Goal: Task Accomplishment & Management: Manage account settings

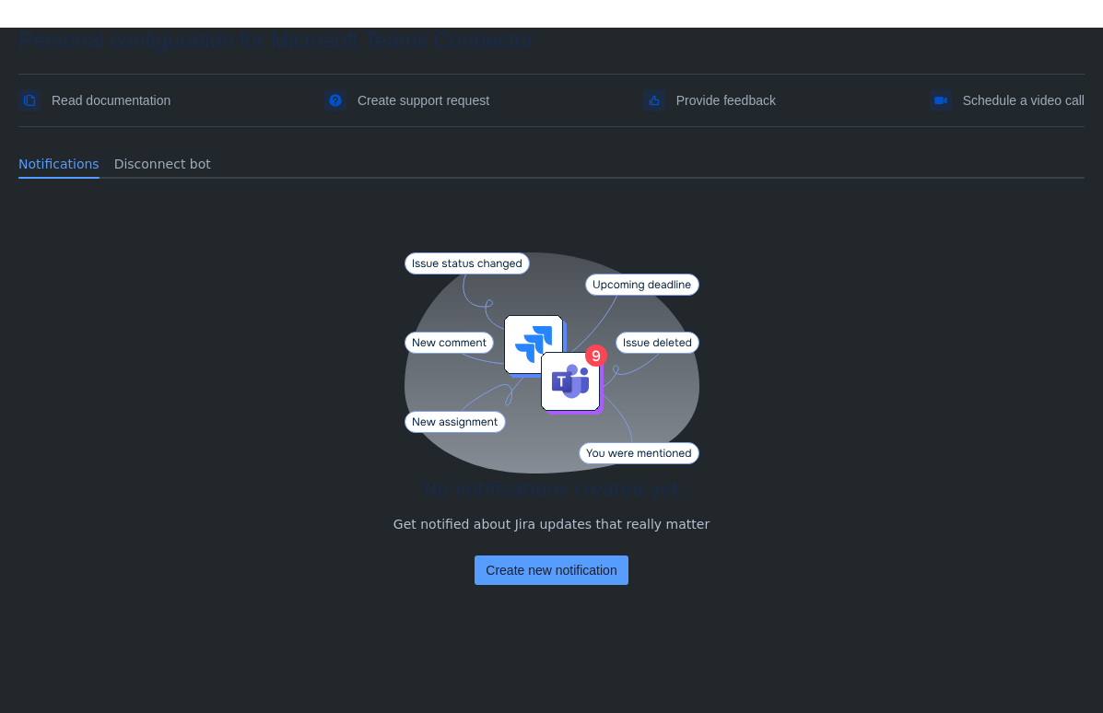
click at [141, 294] on div "No notifications created yet Get notified about Jira updates that really matter…" at bounding box center [551, 445] width 1066 height 502
click at [202, 288] on div "No notifications created yet Get notified about Jira updates that really matter…" at bounding box center [551, 445] width 1066 height 502
click at [805, 365] on div "No notifications created yet Get notified about Jira updates that really matter…" at bounding box center [551, 445] width 1066 height 502
click at [537, 573] on span "Create new notification" at bounding box center [551, 570] width 131 height 29
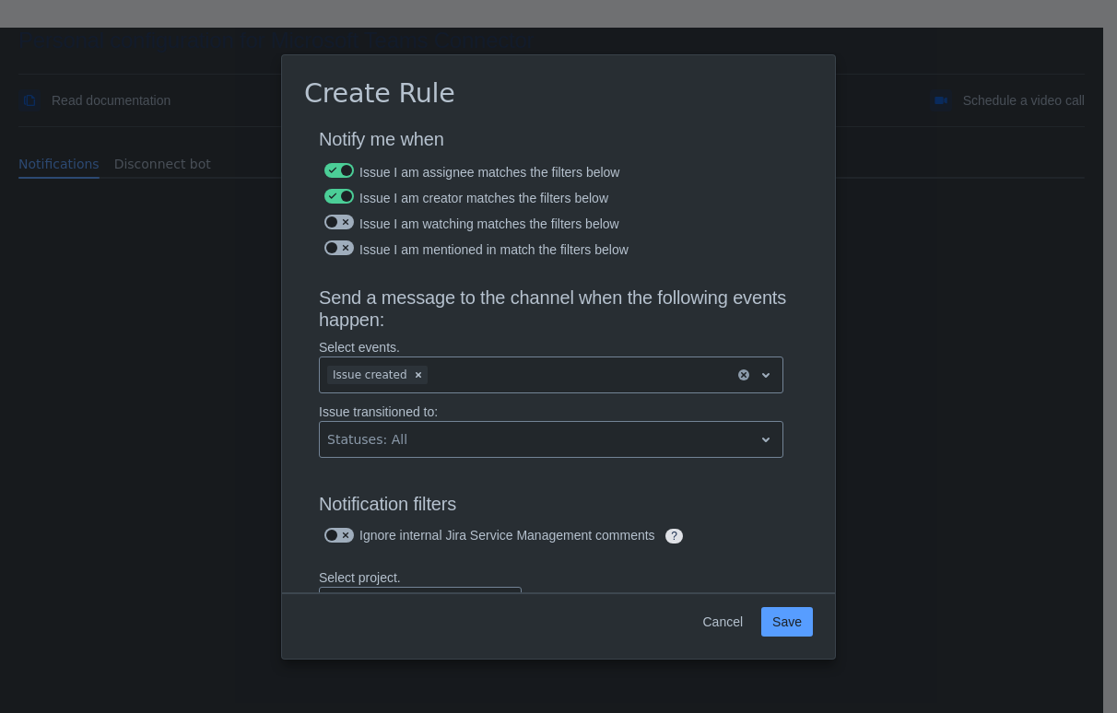
click at [769, 605] on div "Cancel Save" at bounding box center [558, 626] width 553 height 66
click at [786, 619] on span "Save" at bounding box center [786, 621] width 29 height 29
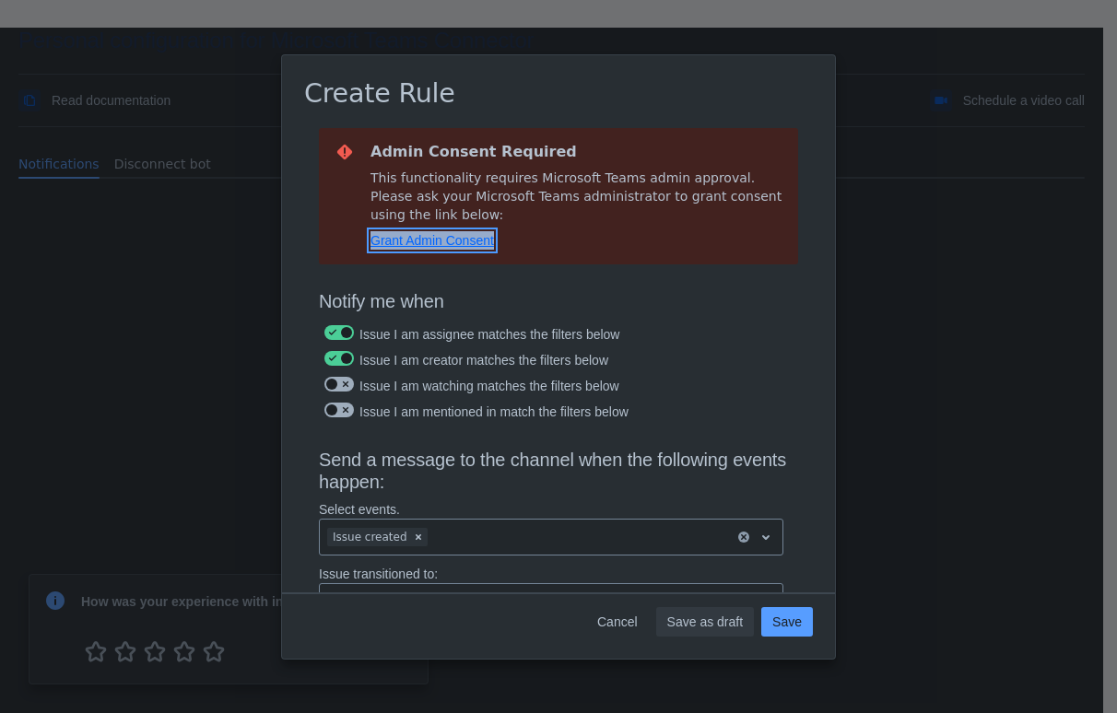
copy span "Grant Admin Consent"
click at [572, 157] on h2 "Admin Consent Required" at bounding box center [576, 152] width 413 height 18
click at [468, 235] on span "Grant Admin Consent" at bounding box center [431, 240] width 123 height 15
click at [414, 236] on span "Grant Admin Consent" at bounding box center [431, 240] width 123 height 15
click at [624, 620] on span "Cancel" at bounding box center [617, 621] width 41 height 29
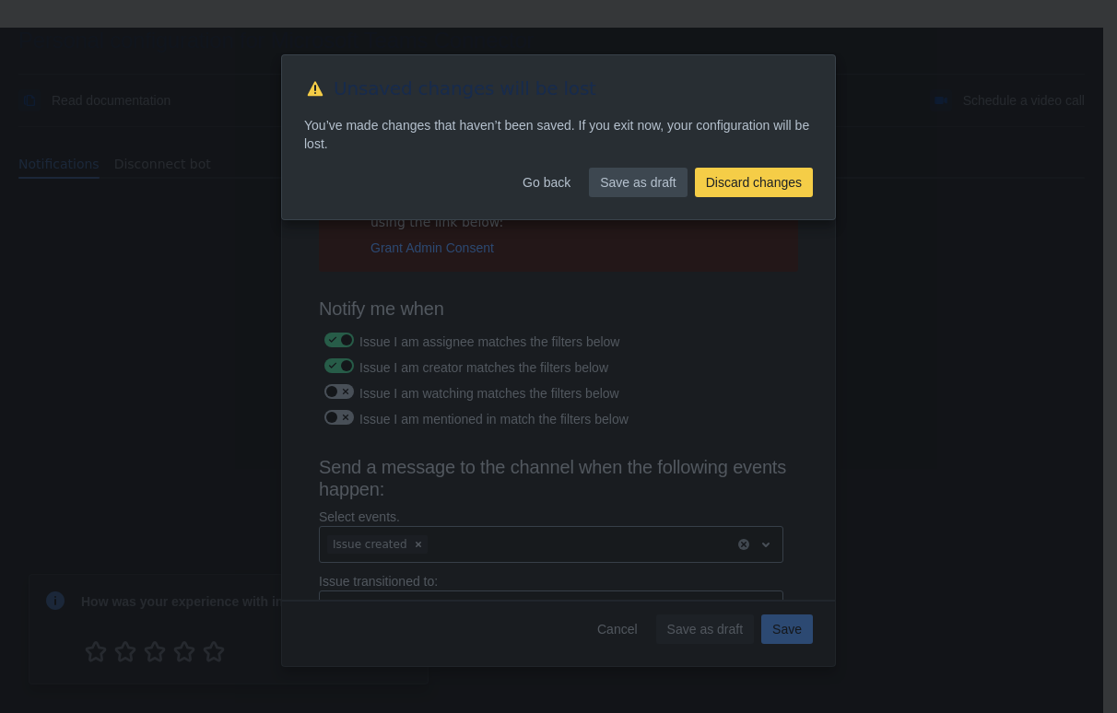
click at [642, 173] on span "Save as draft" at bounding box center [638, 182] width 76 height 29
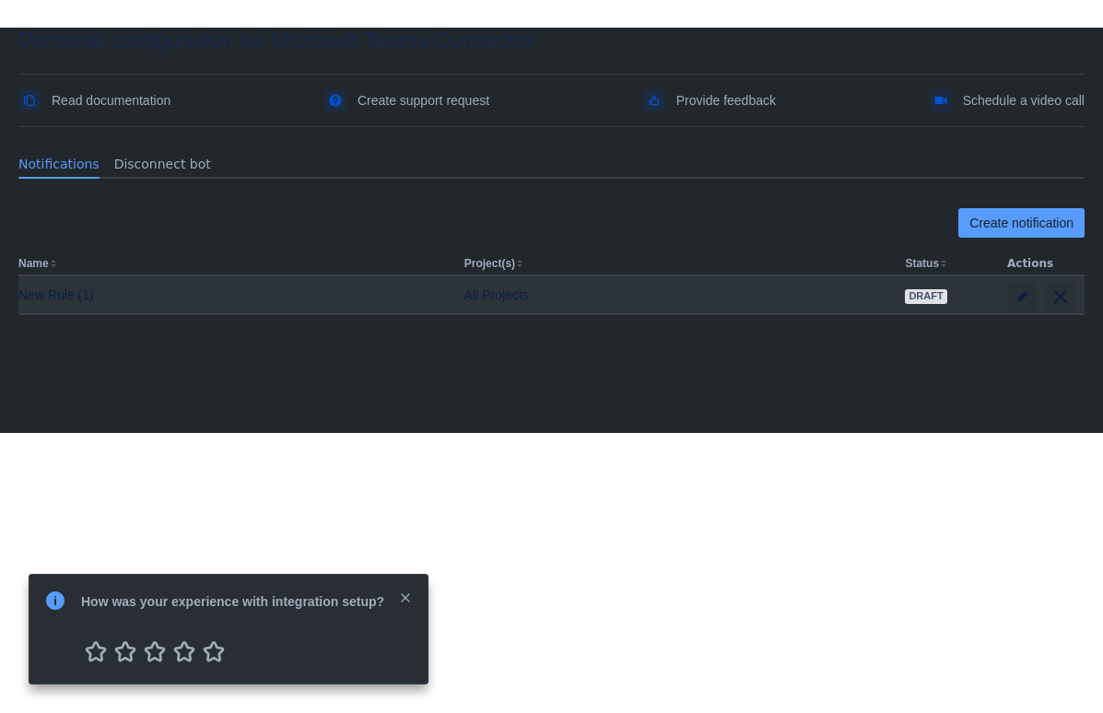
click at [863, 299] on div "All Projects" at bounding box center [677, 295] width 427 height 18
click at [53, 301] on div "New Rule (1)" at bounding box center [233, 295] width 431 height 18
click at [1017, 297] on span "edit" at bounding box center [1022, 296] width 15 height 15
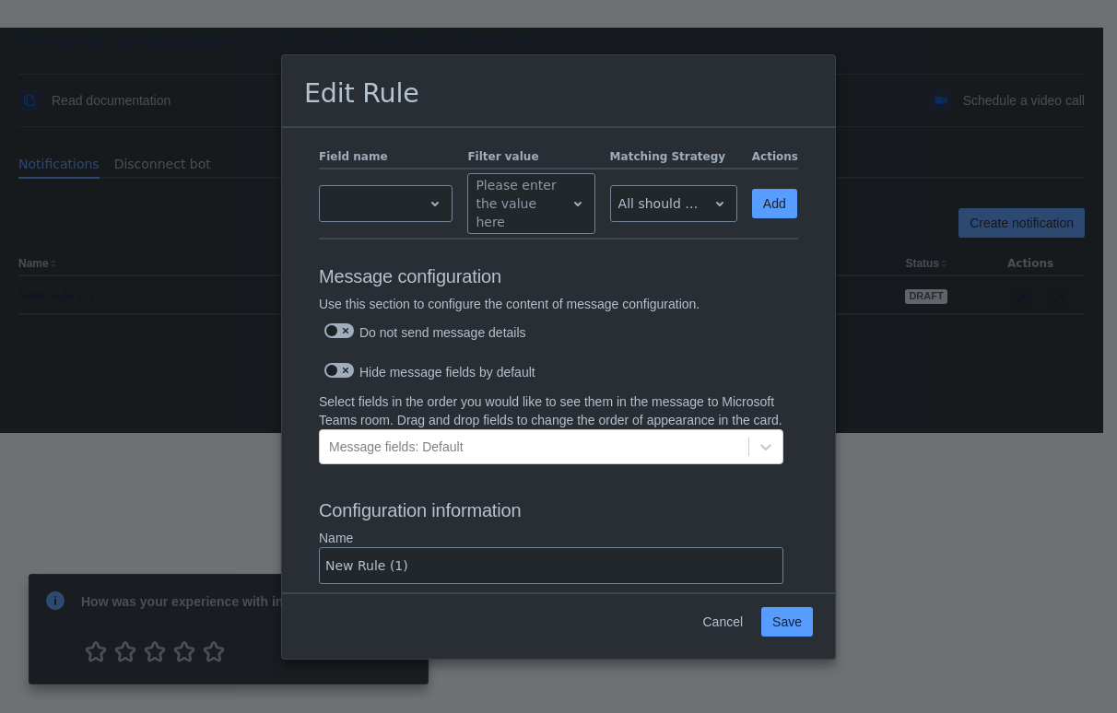
scroll to position [764, 0]
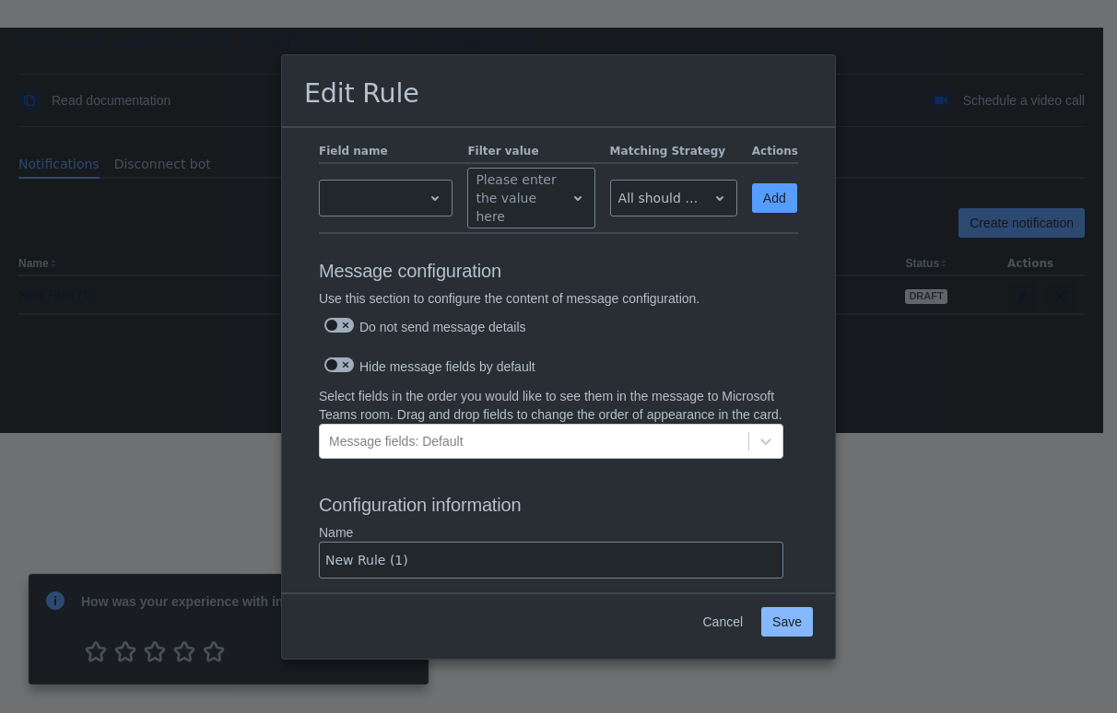
click at [771, 616] on button "Save" at bounding box center [787, 621] width 52 height 29
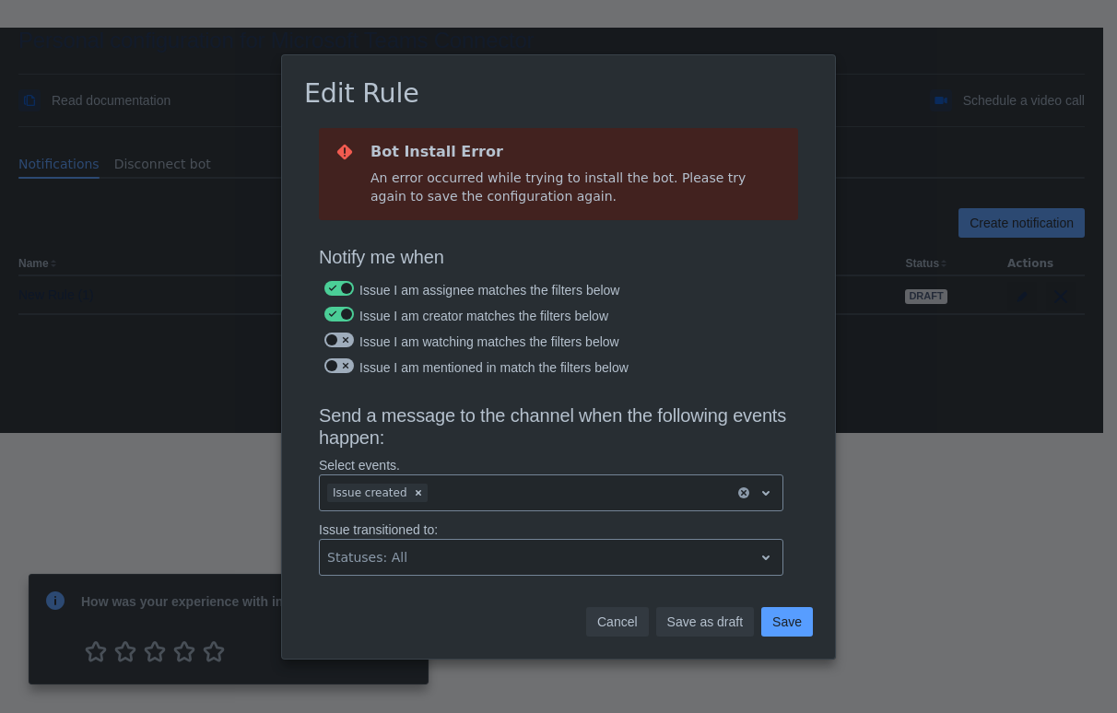
click at [599, 626] on span "Cancel" at bounding box center [617, 621] width 41 height 29
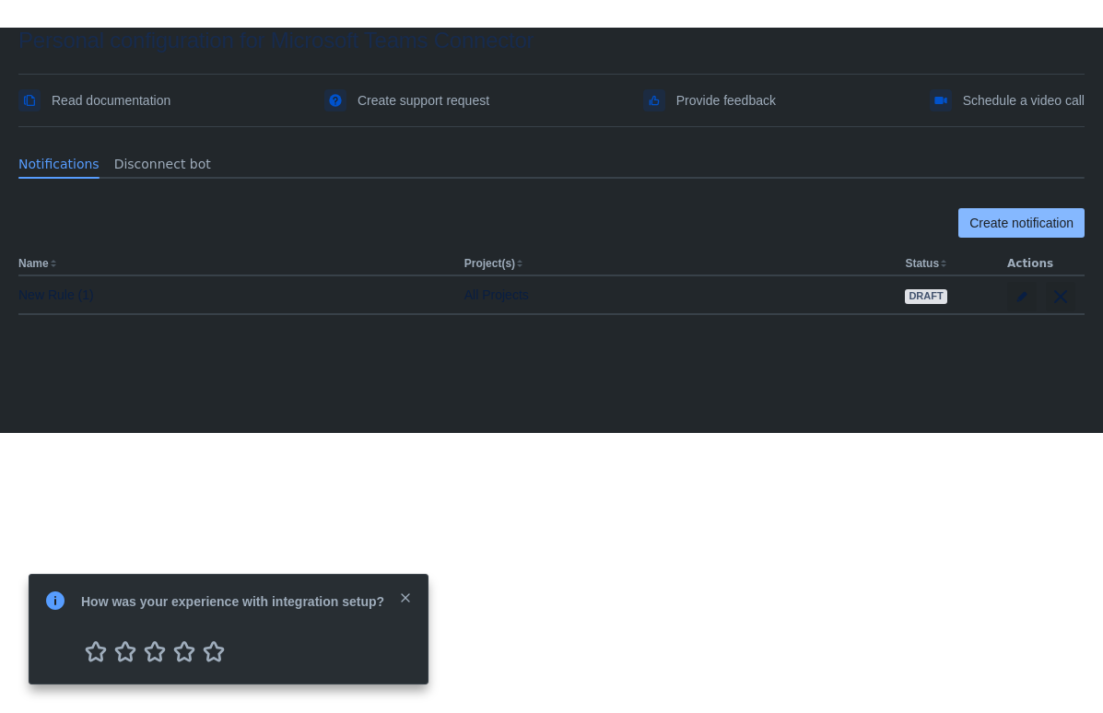
click at [1023, 235] on span "Create notification" at bounding box center [1021, 222] width 104 height 29
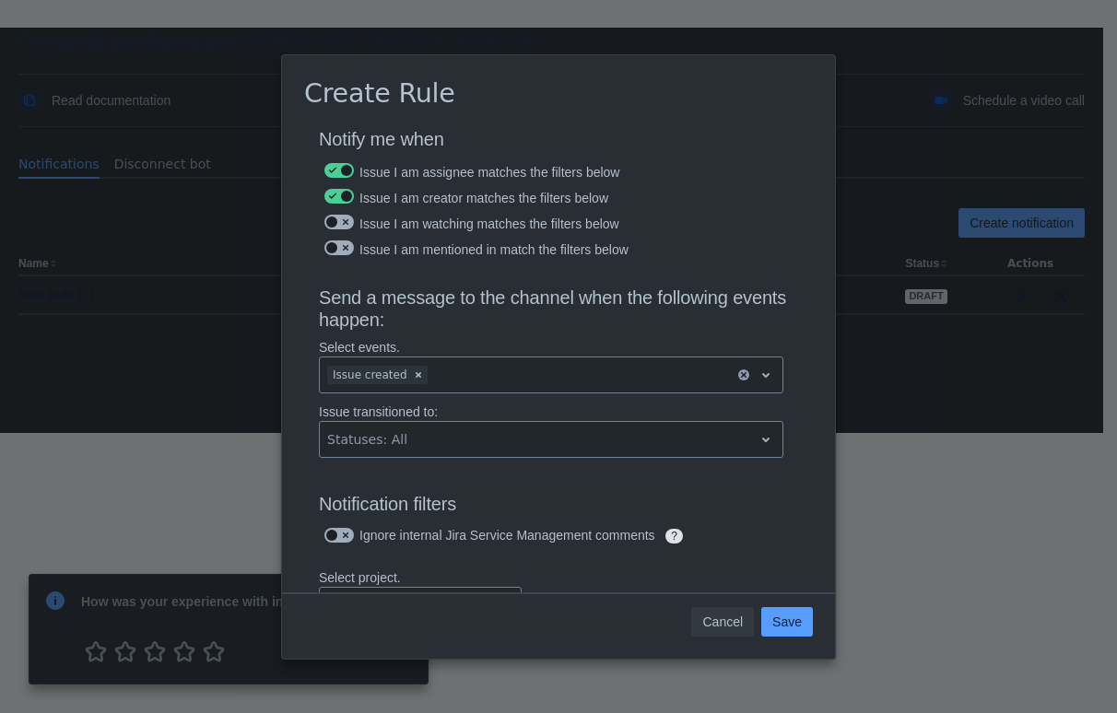
click at [728, 617] on span "Cancel" at bounding box center [722, 621] width 41 height 29
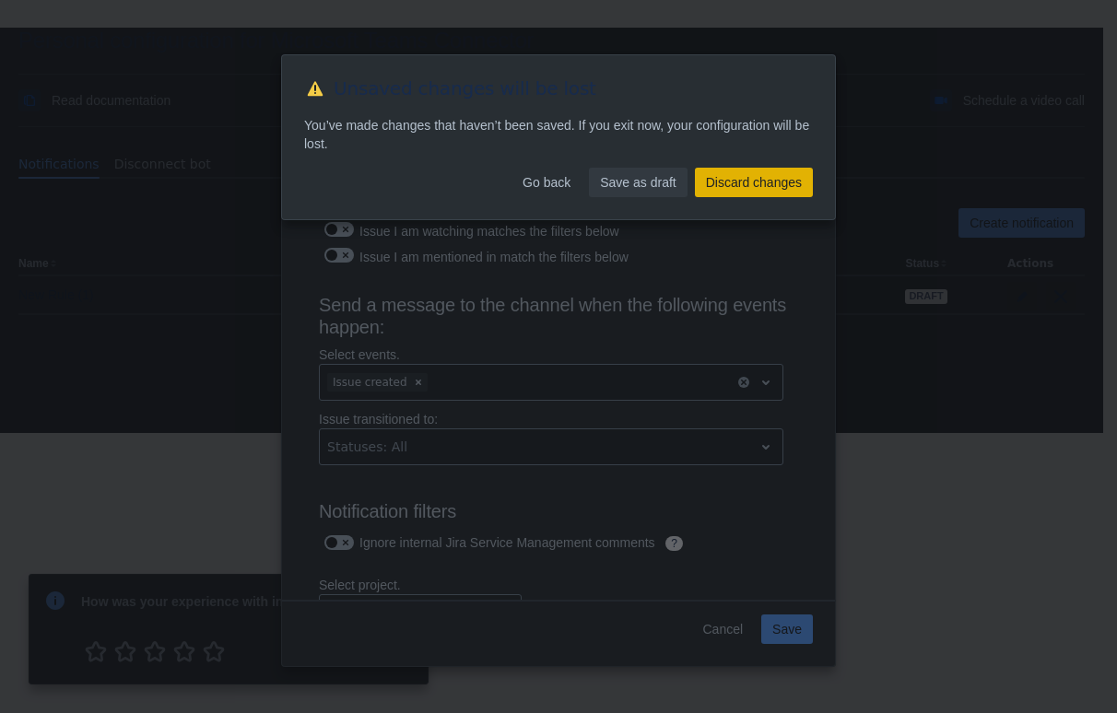
click at [779, 178] on span "Discard changes" at bounding box center [754, 182] width 96 height 29
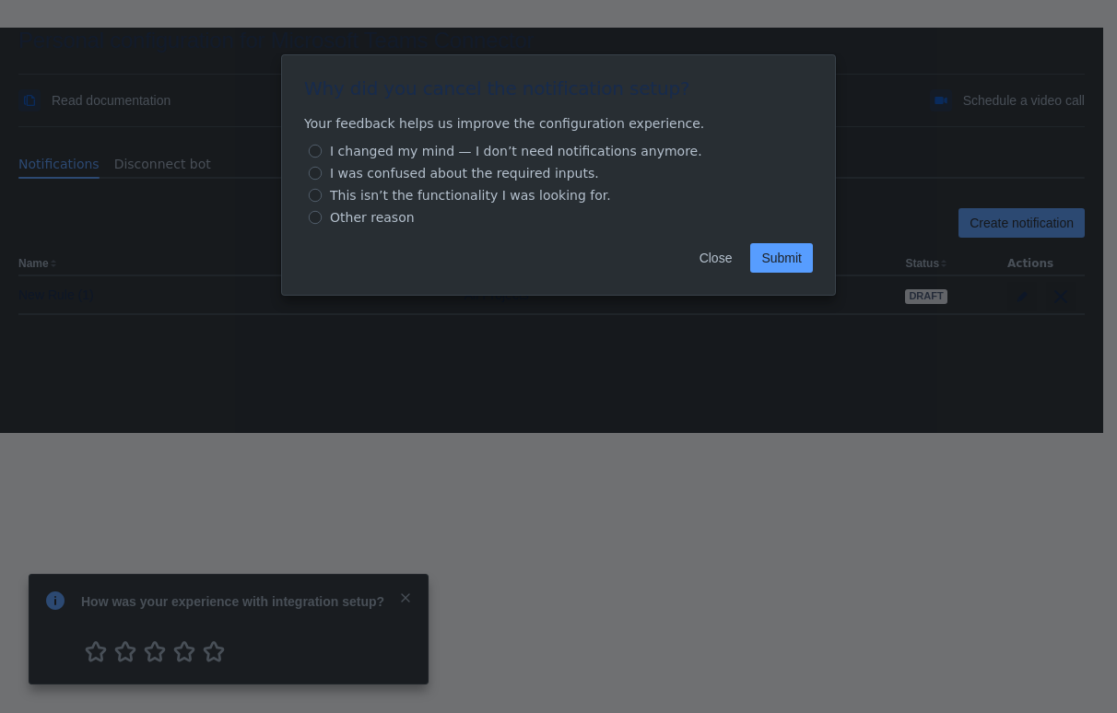
click at [675, 253] on div "Close Submit" at bounding box center [558, 262] width 553 height 66
click at [733, 253] on button "Close" at bounding box center [715, 257] width 55 height 29
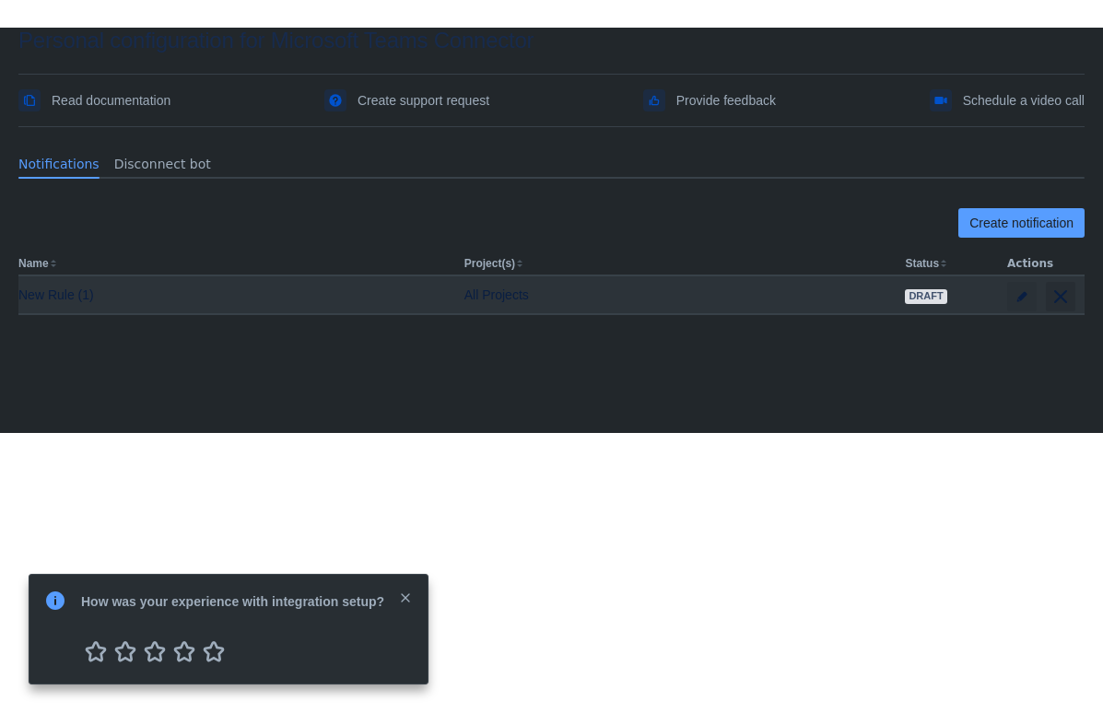
click at [1055, 293] on span "delete" at bounding box center [1061, 297] width 22 height 22
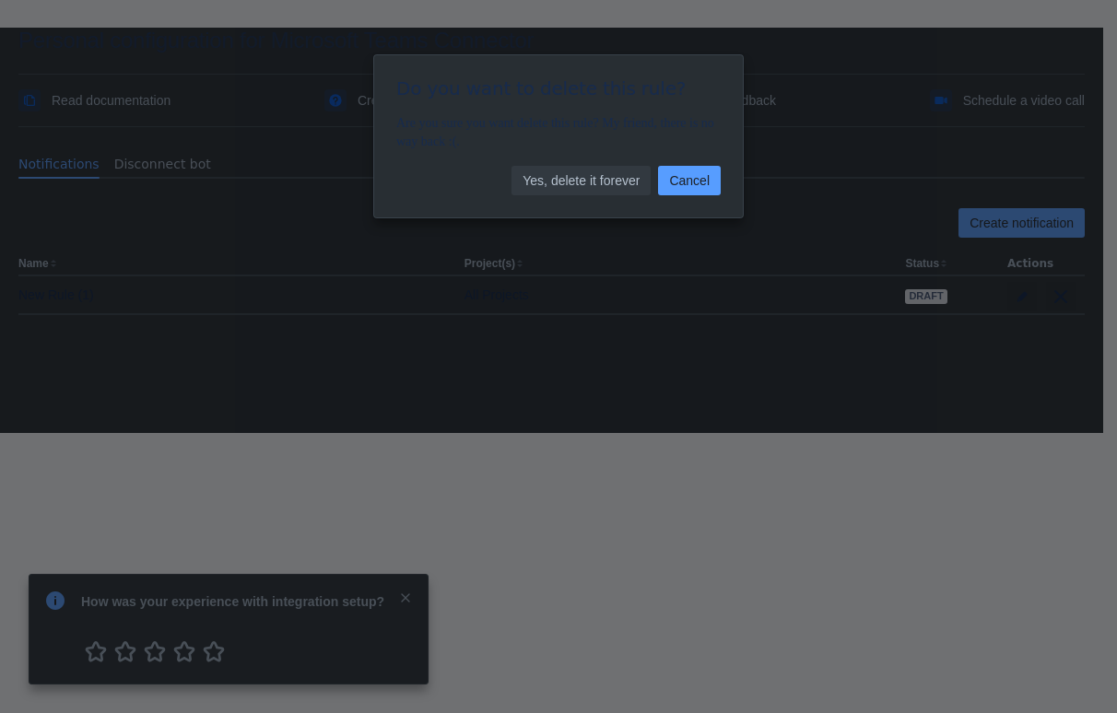
click at [541, 184] on span "Yes, delete it forever" at bounding box center [581, 180] width 117 height 29
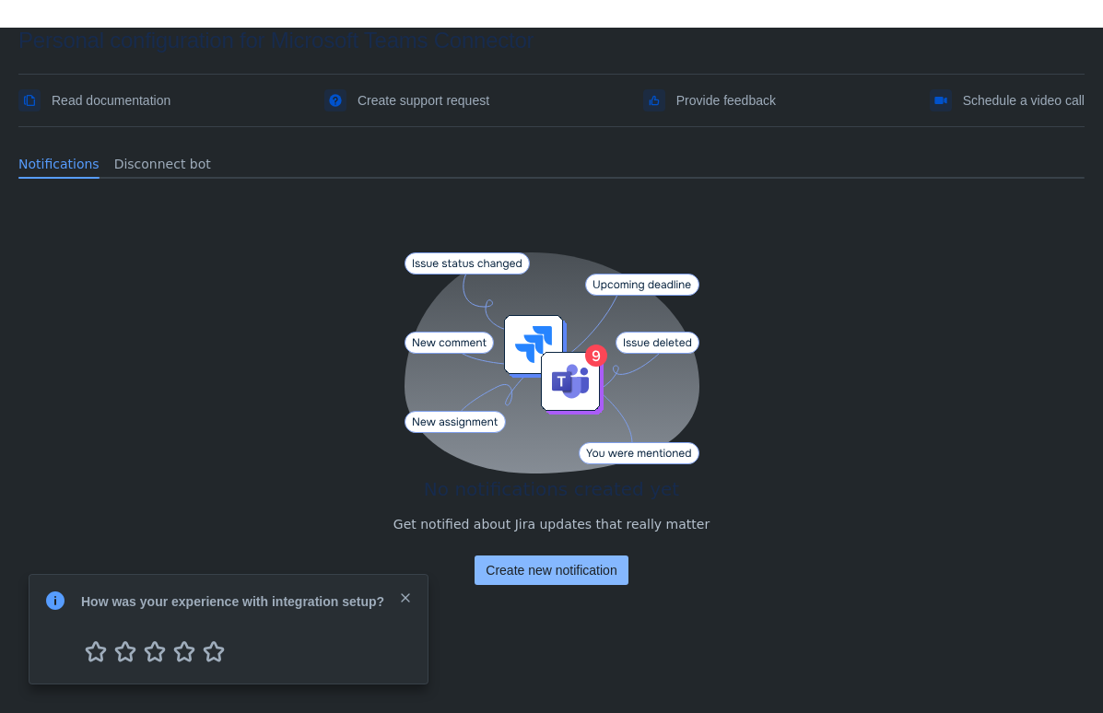
click at [530, 562] on span "Create new notification" at bounding box center [551, 570] width 131 height 29
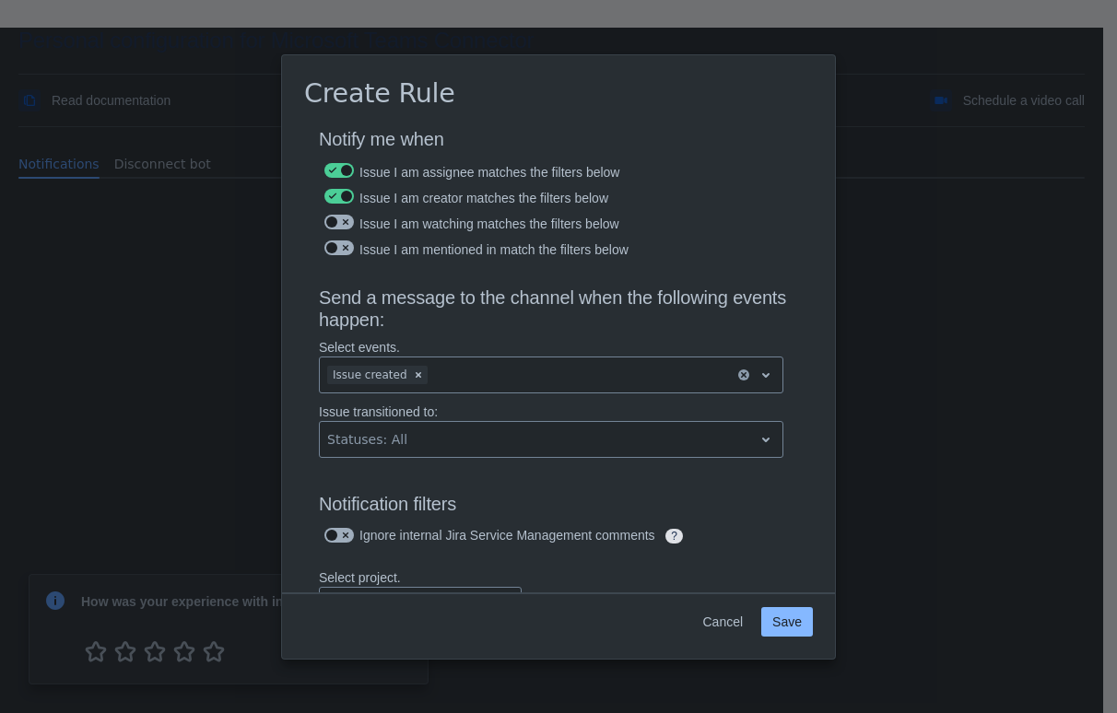
click at [792, 627] on span "Save" at bounding box center [786, 621] width 29 height 29
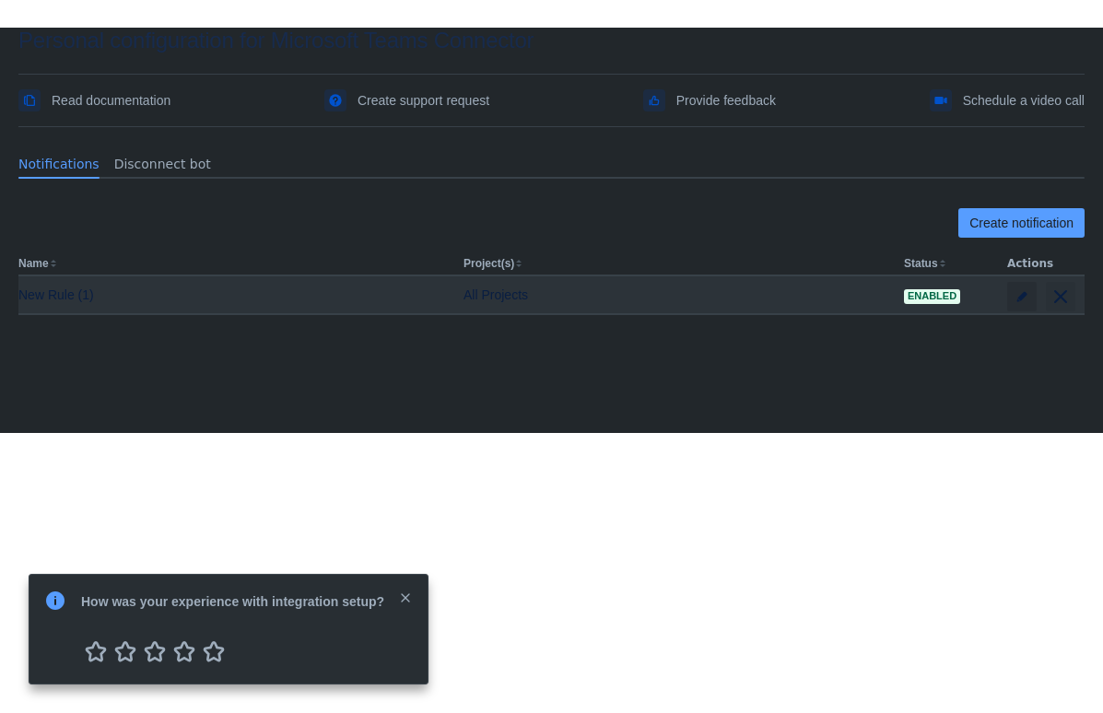
click at [1016, 290] on span "edit" at bounding box center [1022, 296] width 15 height 15
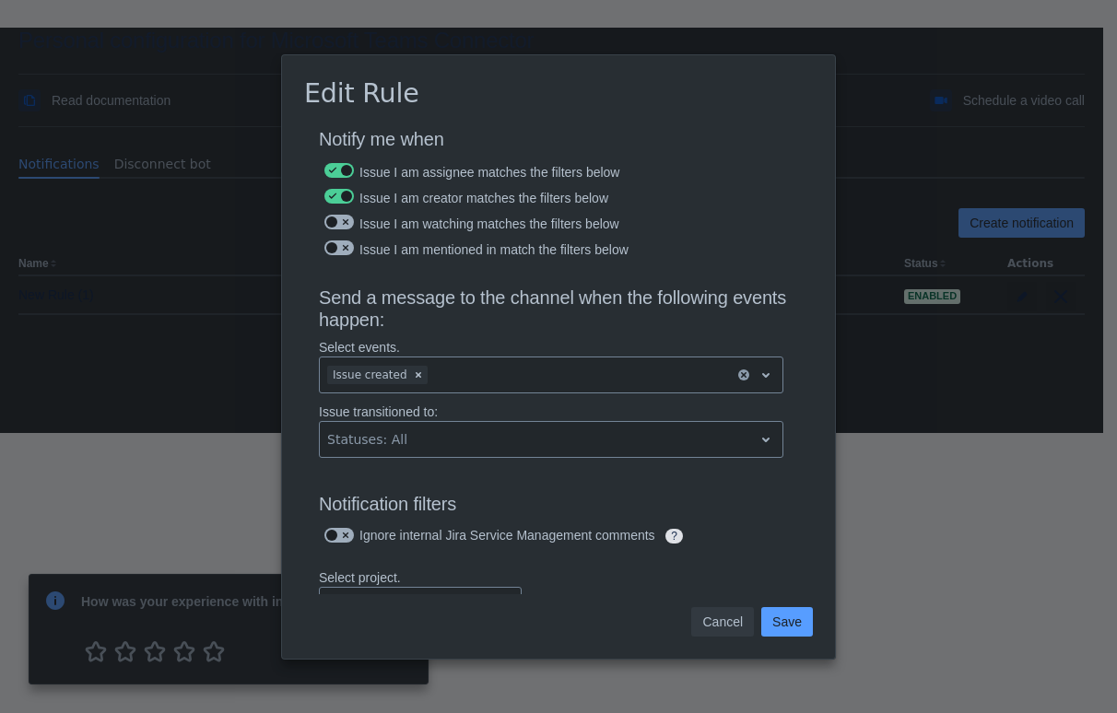
click at [718, 617] on span "Cancel" at bounding box center [722, 621] width 41 height 29
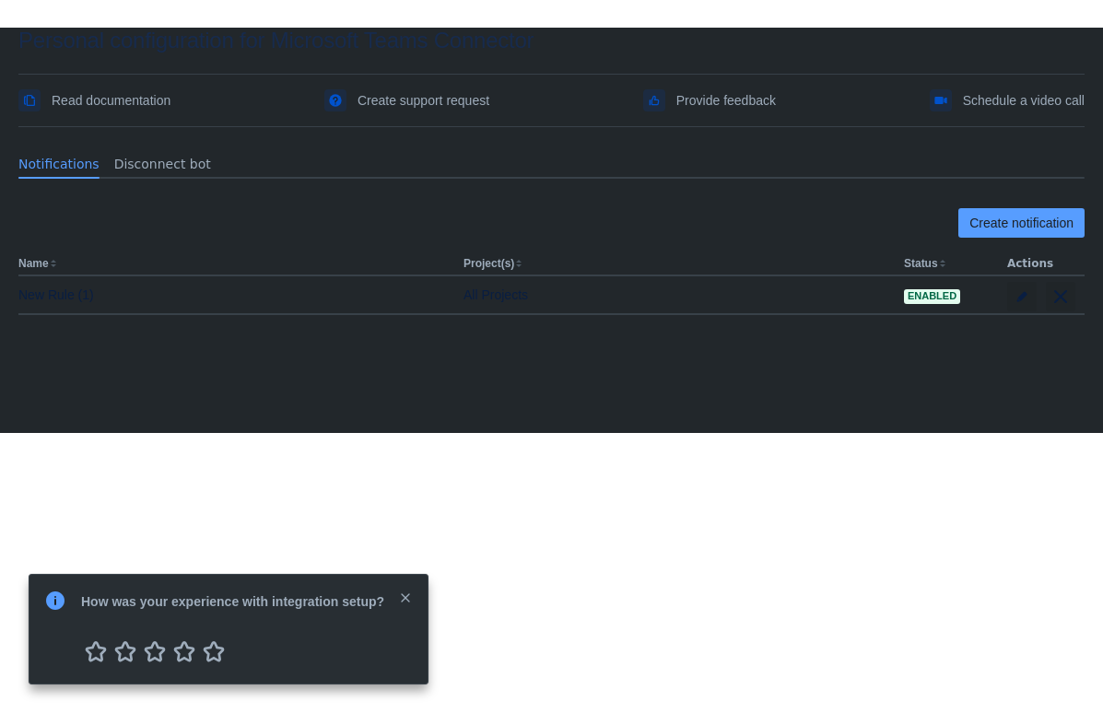
click at [403, 593] on span "close" at bounding box center [405, 598] width 15 height 15
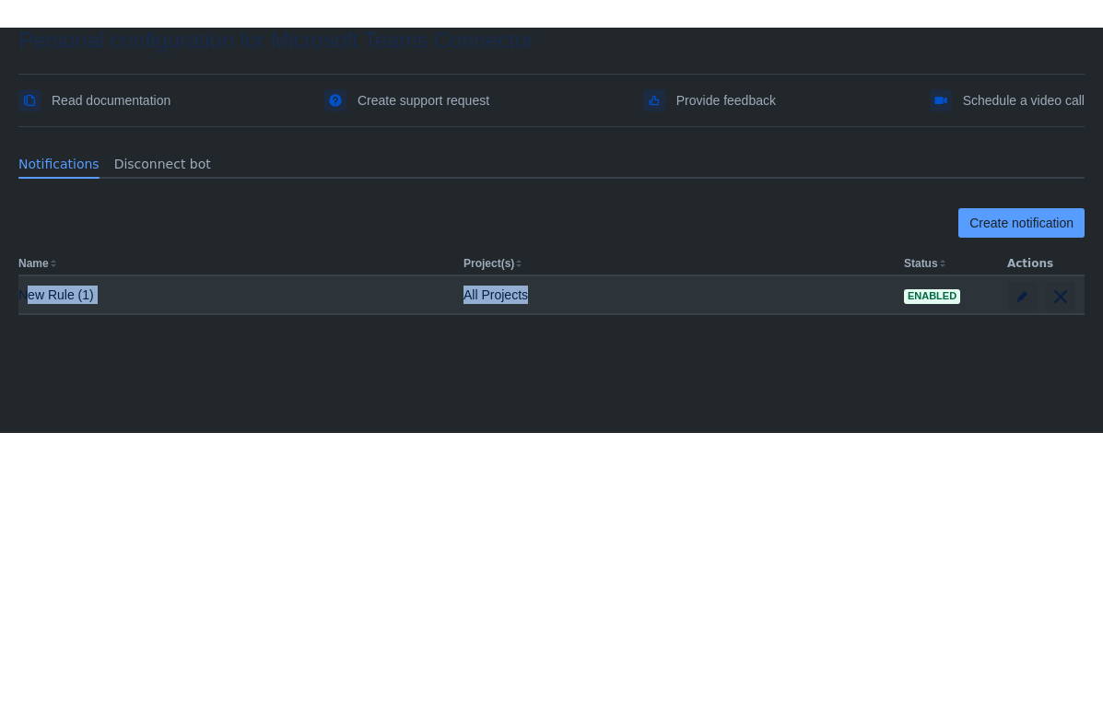
drag, startPoint x: 25, startPoint y: 291, endPoint x: 561, endPoint y: 300, distance: 536.4
click at [561, 300] on tr "New Rule (1) All Projects Enabled" at bounding box center [551, 294] width 1066 height 37
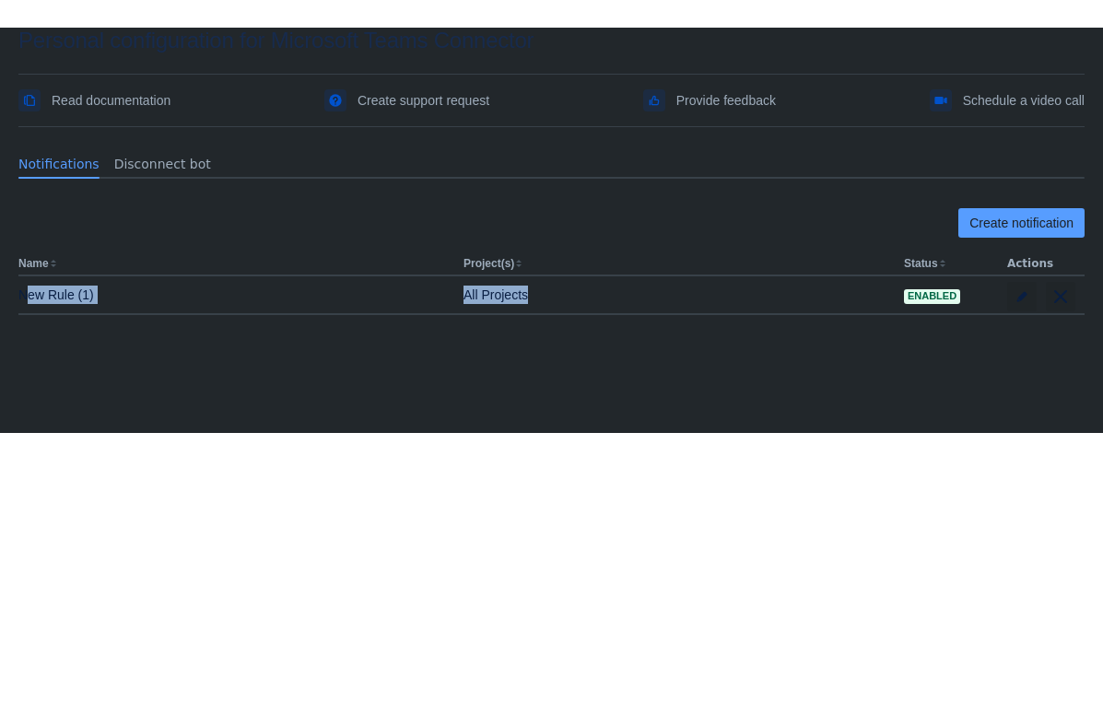
click at [559, 430] on div "Notifications Disconnect bot Create notification Name Project(s) Status Actions…" at bounding box center [551, 284] width 1066 height 299
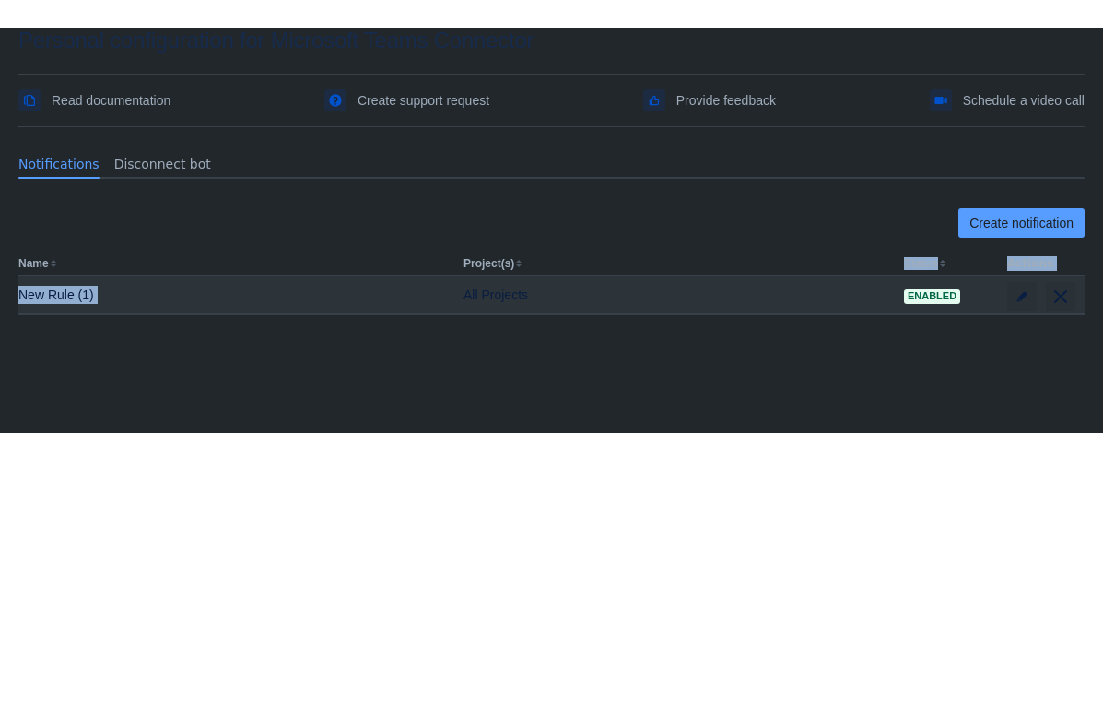
click at [554, 280] on table "Name Project(s) Status Actions New Rule (1) All Projects Enabled" at bounding box center [551, 284] width 1066 height 63
click at [556, 300] on div "All Projects" at bounding box center [677, 295] width 426 height 18
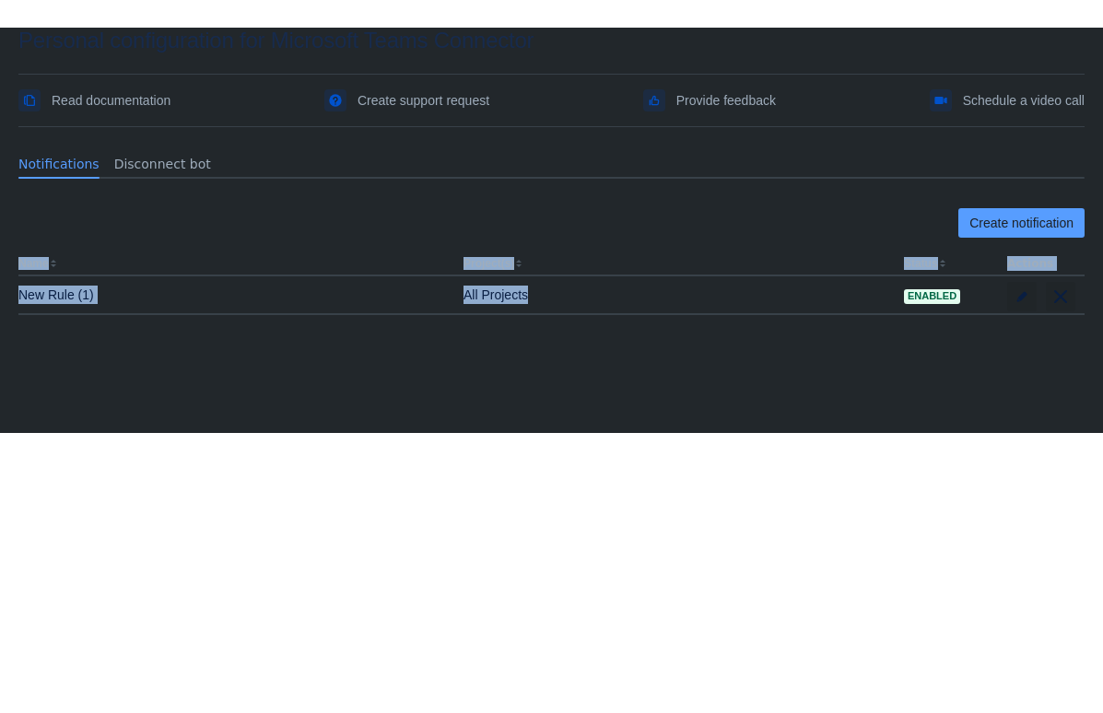
drag, startPoint x: 565, startPoint y: 298, endPoint x: 11, endPoint y: 277, distance: 554.2
click at [11, 277] on section "Personal configuration for Microsoft Teams Connector Read documentation Create …" at bounding box center [551, 230] width 1103 height 405
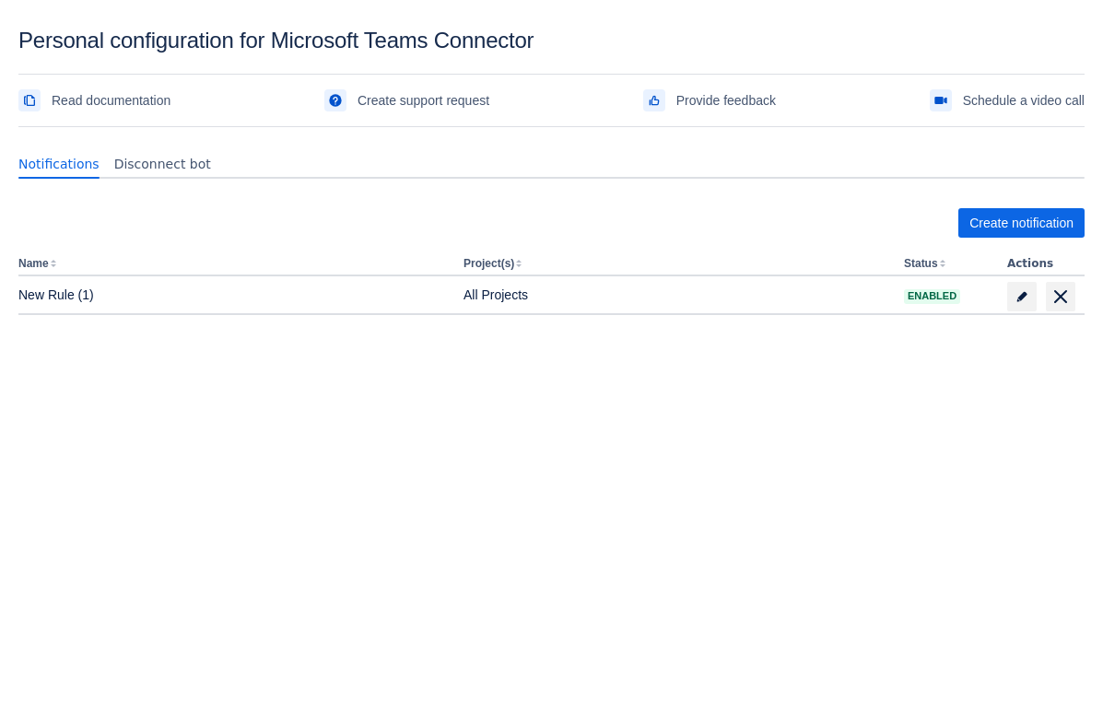
click at [502, 562] on body "Personal configuration for Microsoft Teams Connector Read documentation Create …" at bounding box center [551, 384] width 1103 height 713
click at [247, 509] on body "Personal configuration for Microsoft Teams Connector Read documentation Create …" at bounding box center [551, 384] width 1103 height 713
click at [112, 655] on body "Personal configuration for Microsoft Teams Connector Read documentation Create …" at bounding box center [551, 384] width 1103 height 713
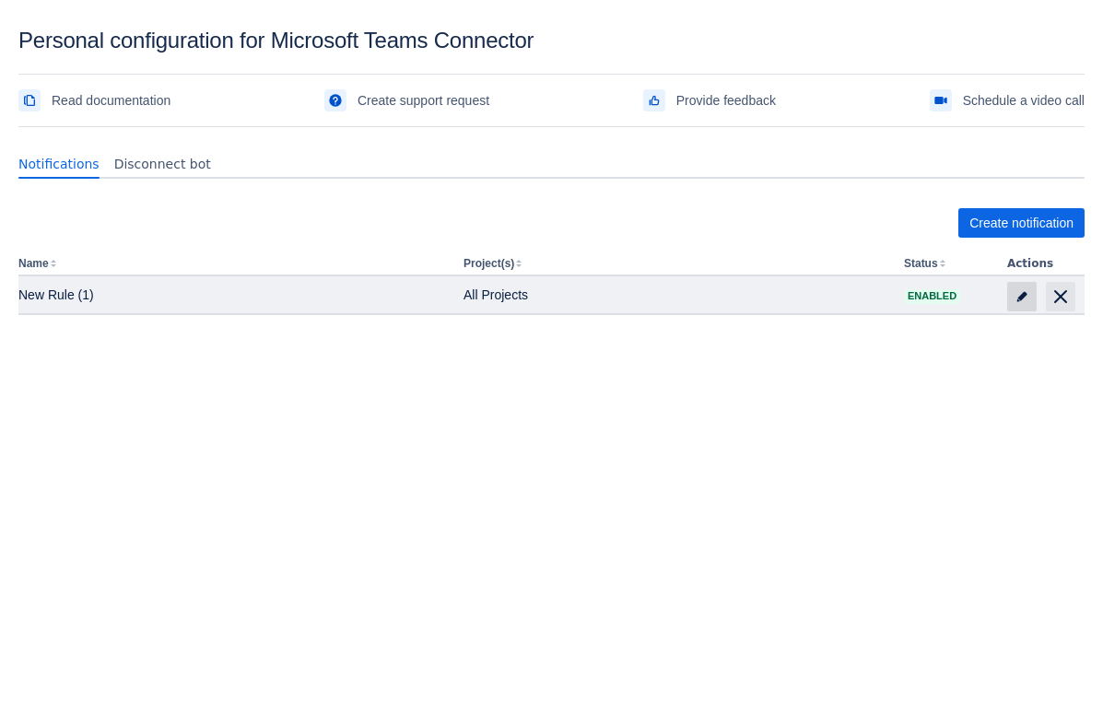
click at [1021, 292] on span "edit" at bounding box center [1022, 296] width 15 height 15
